Goal: Task Accomplishment & Management: Use online tool/utility

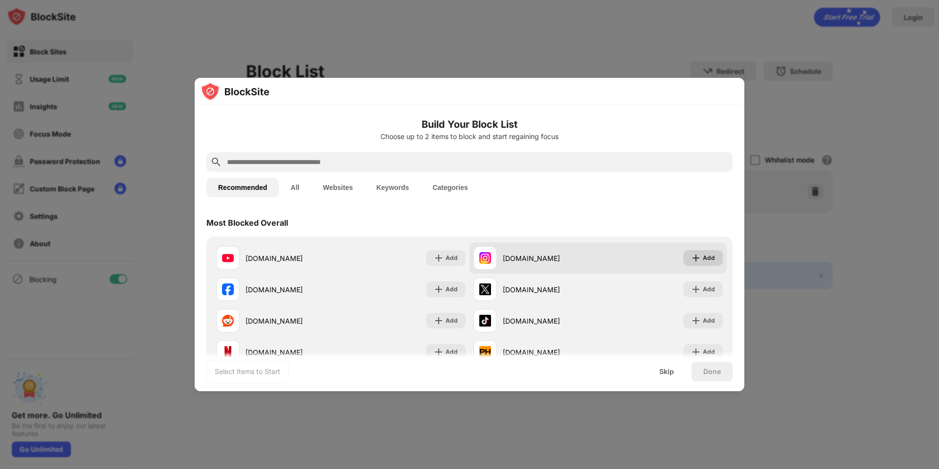
click at [703, 262] on div "Add" at bounding box center [709, 258] width 12 height 10
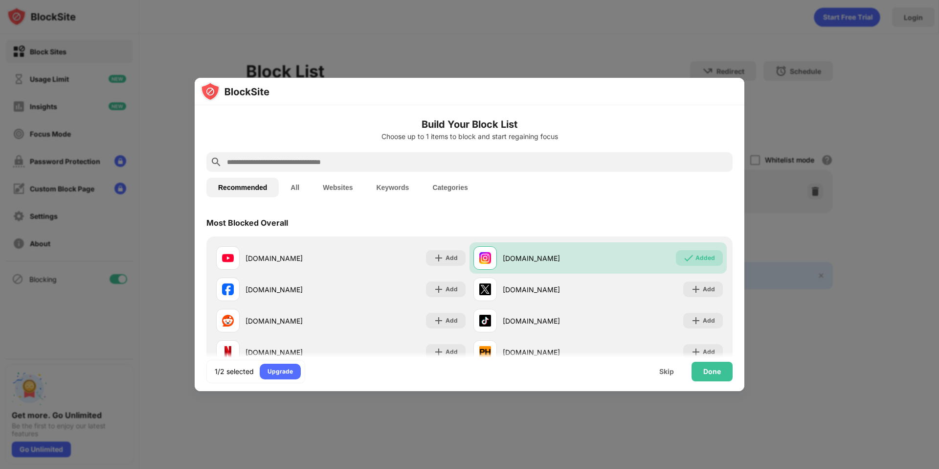
click at [482, 158] on input "text" at bounding box center [477, 162] width 503 height 12
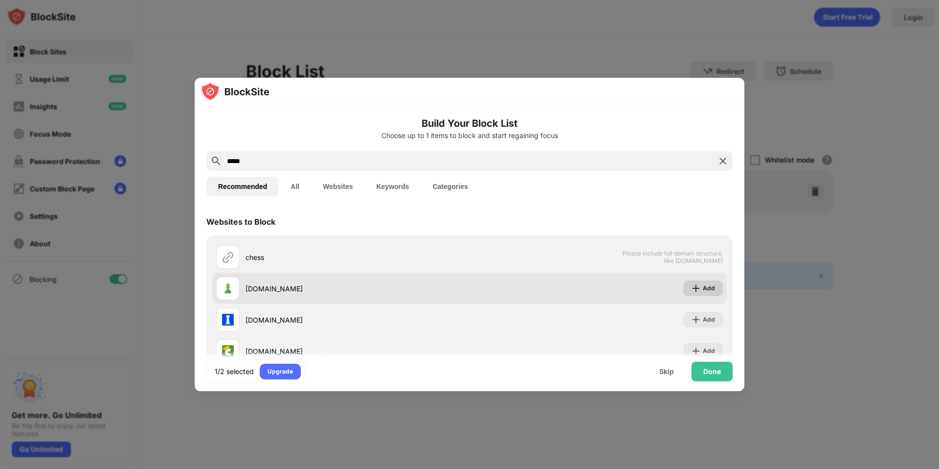
type input "*****"
click at [703, 289] on div "Add" at bounding box center [709, 288] width 12 height 10
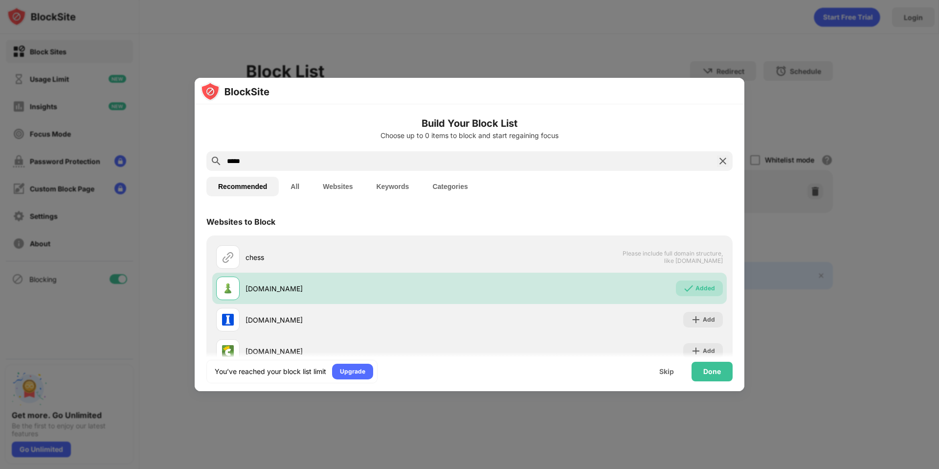
click at [717, 157] on img at bounding box center [723, 161] width 12 height 12
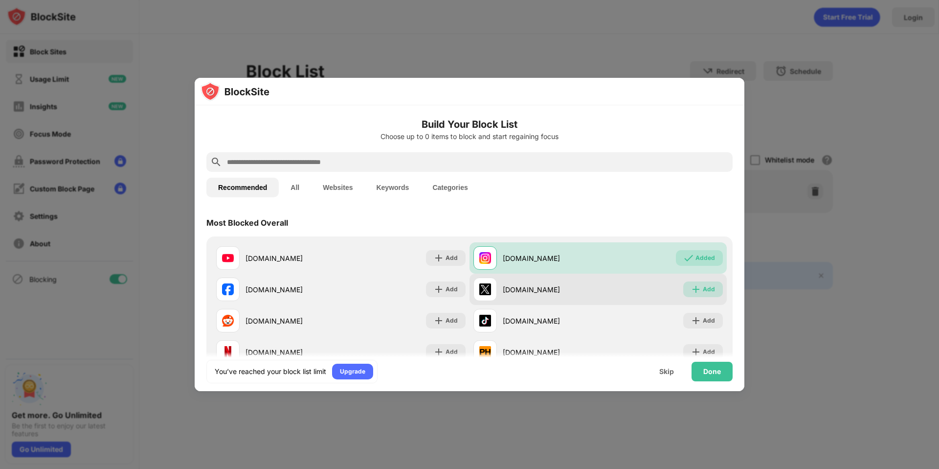
click at [691, 288] on img at bounding box center [696, 289] width 10 height 10
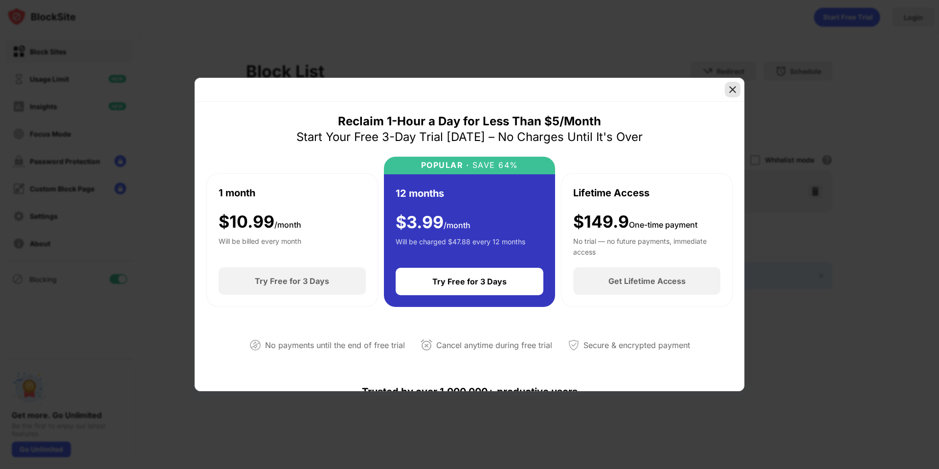
click at [728, 87] on img at bounding box center [733, 90] width 10 height 10
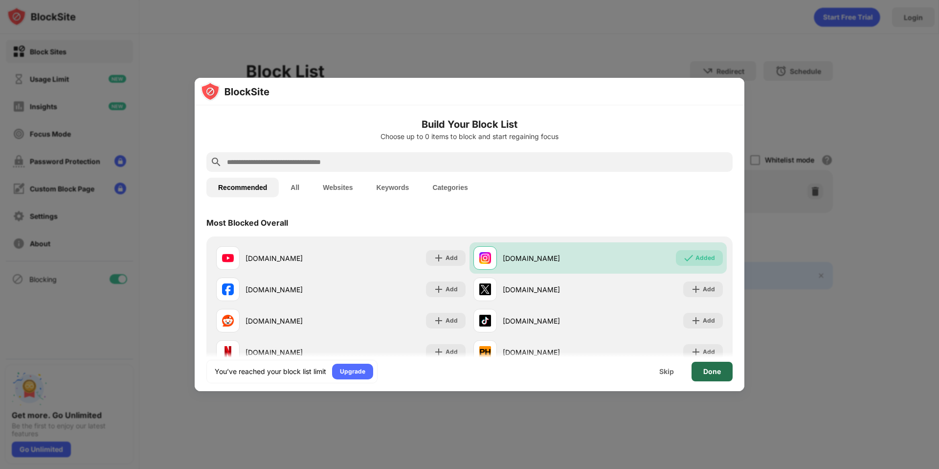
click at [726, 374] on div "Done" at bounding box center [712, 371] width 41 height 20
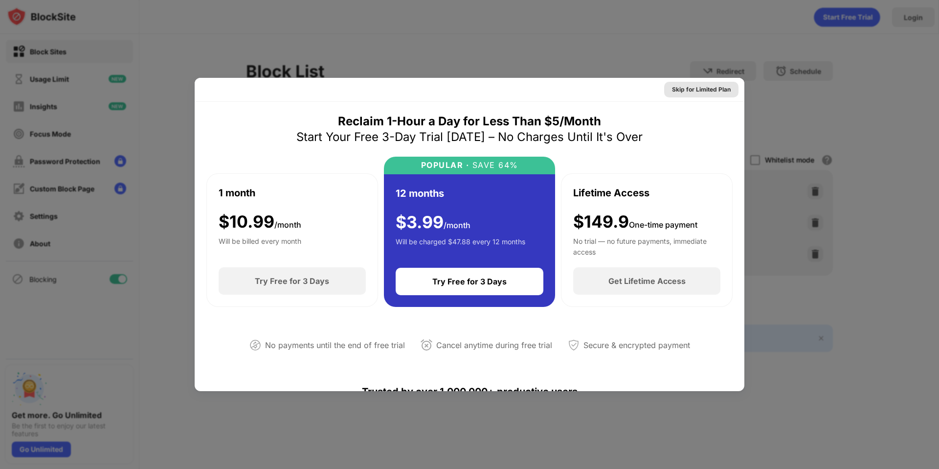
click at [687, 94] on div "Skip for Limited Plan" at bounding box center [701, 90] width 74 height 16
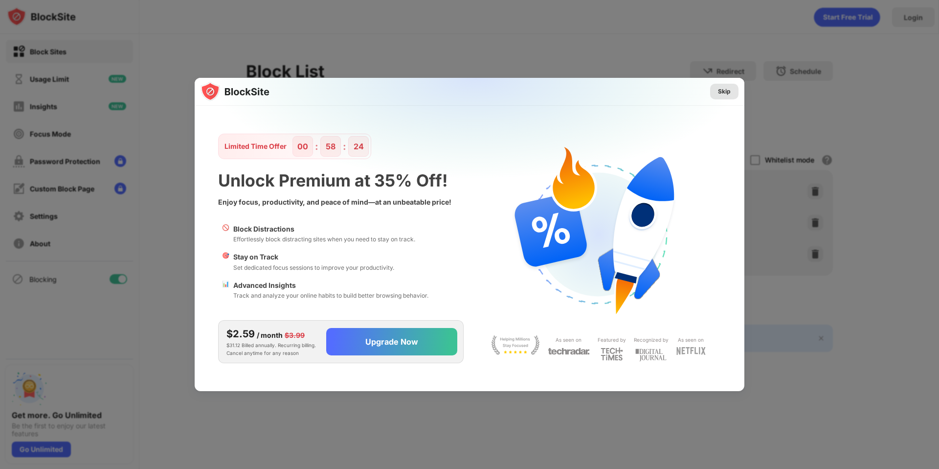
click at [718, 95] on div "Skip" at bounding box center [724, 92] width 13 height 10
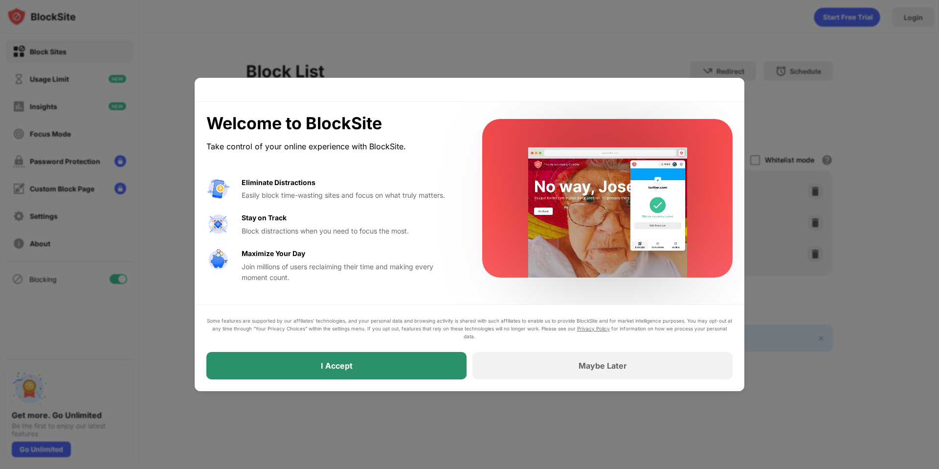
click at [415, 361] on div "I Accept" at bounding box center [336, 365] width 260 height 27
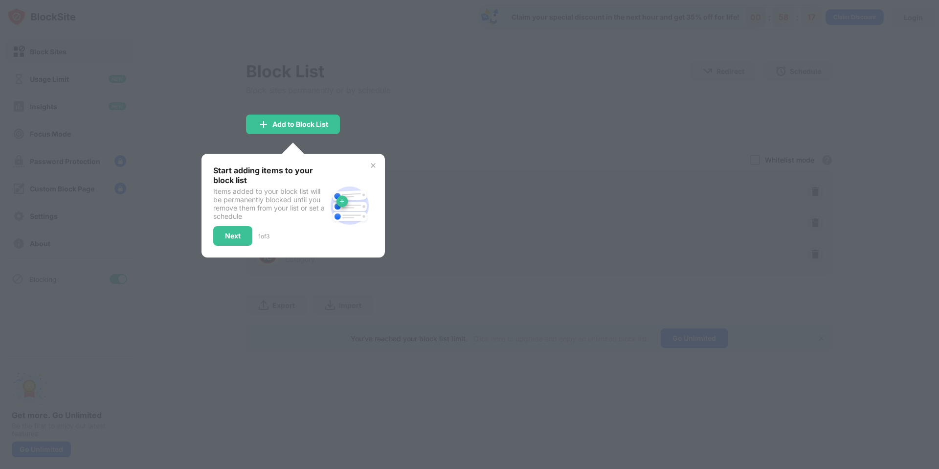
click at [377, 165] on img at bounding box center [373, 165] width 8 height 8
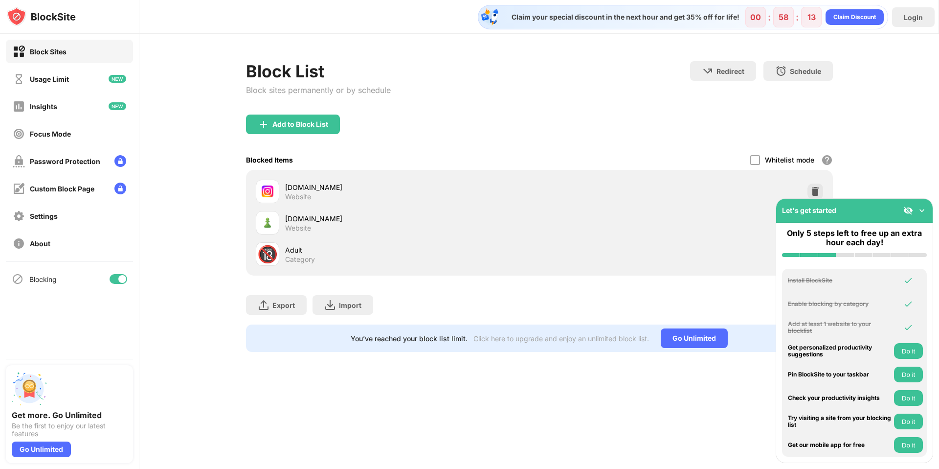
click at [714, 278] on div "Export Export Files (for websites items only) Import Import Files (for websites…" at bounding box center [539, 299] width 587 height 49
click at [713, 290] on div "Export Export Files (for websites items only) Import Import Files (for websites…" at bounding box center [539, 299] width 587 height 49
click at [924, 209] on img at bounding box center [922, 210] width 10 height 10
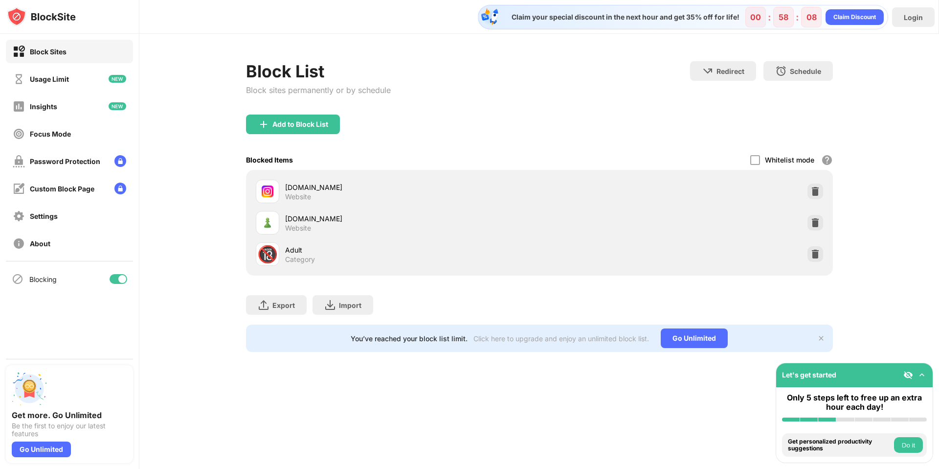
click at [916, 441] on button "Do it" at bounding box center [908, 445] width 29 height 16
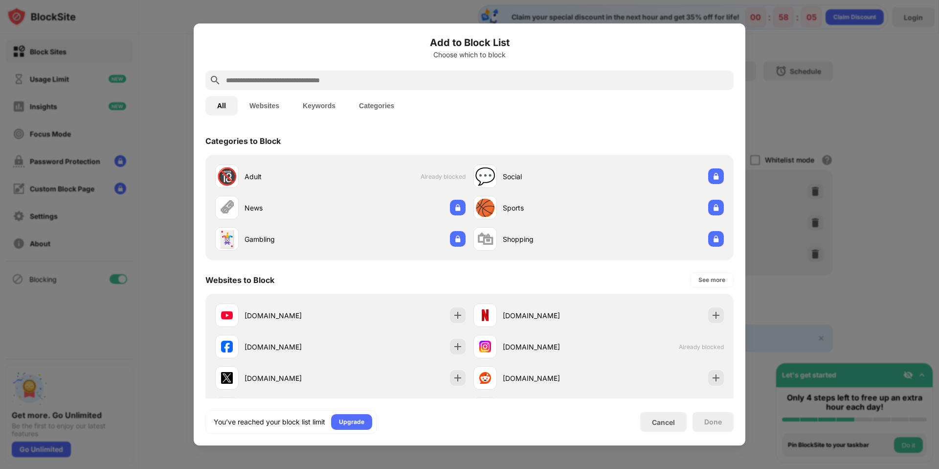
click at [873, 299] on div at bounding box center [469, 234] width 939 height 469
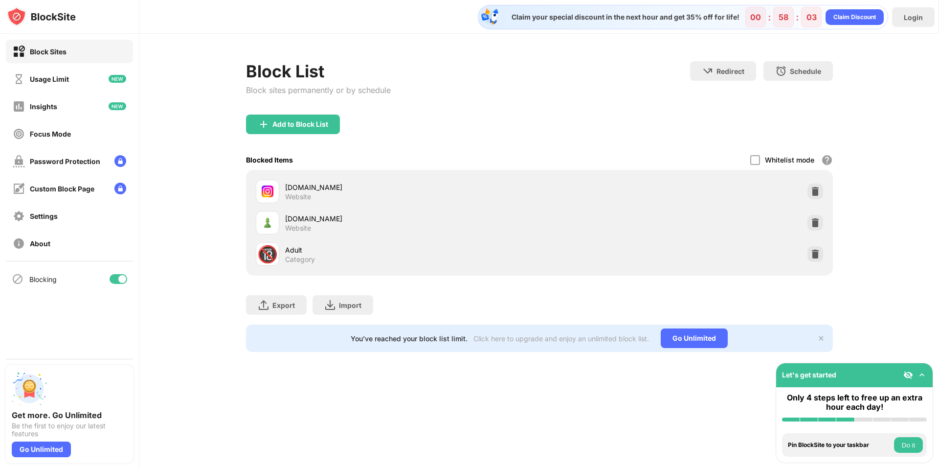
click at [822, 337] on img at bounding box center [821, 338] width 8 height 8
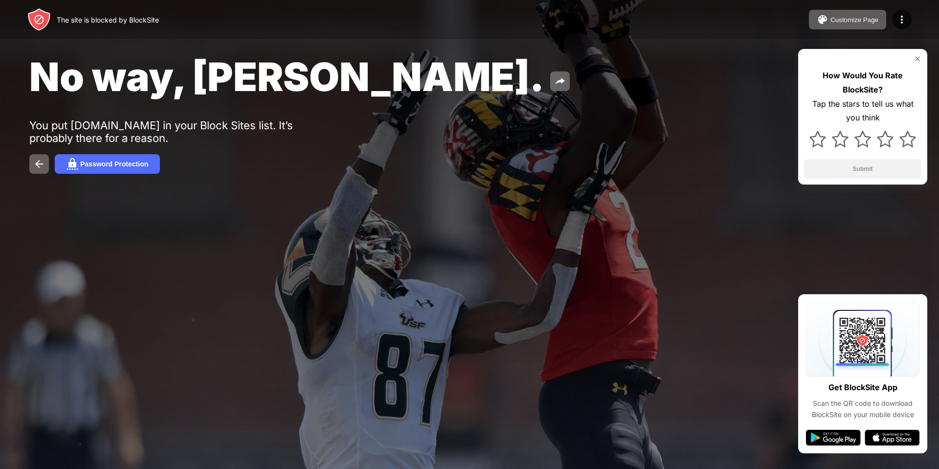
click at [917, 61] on img at bounding box center [918, 59] width 8 height 8
